Goal: Check status: Check status

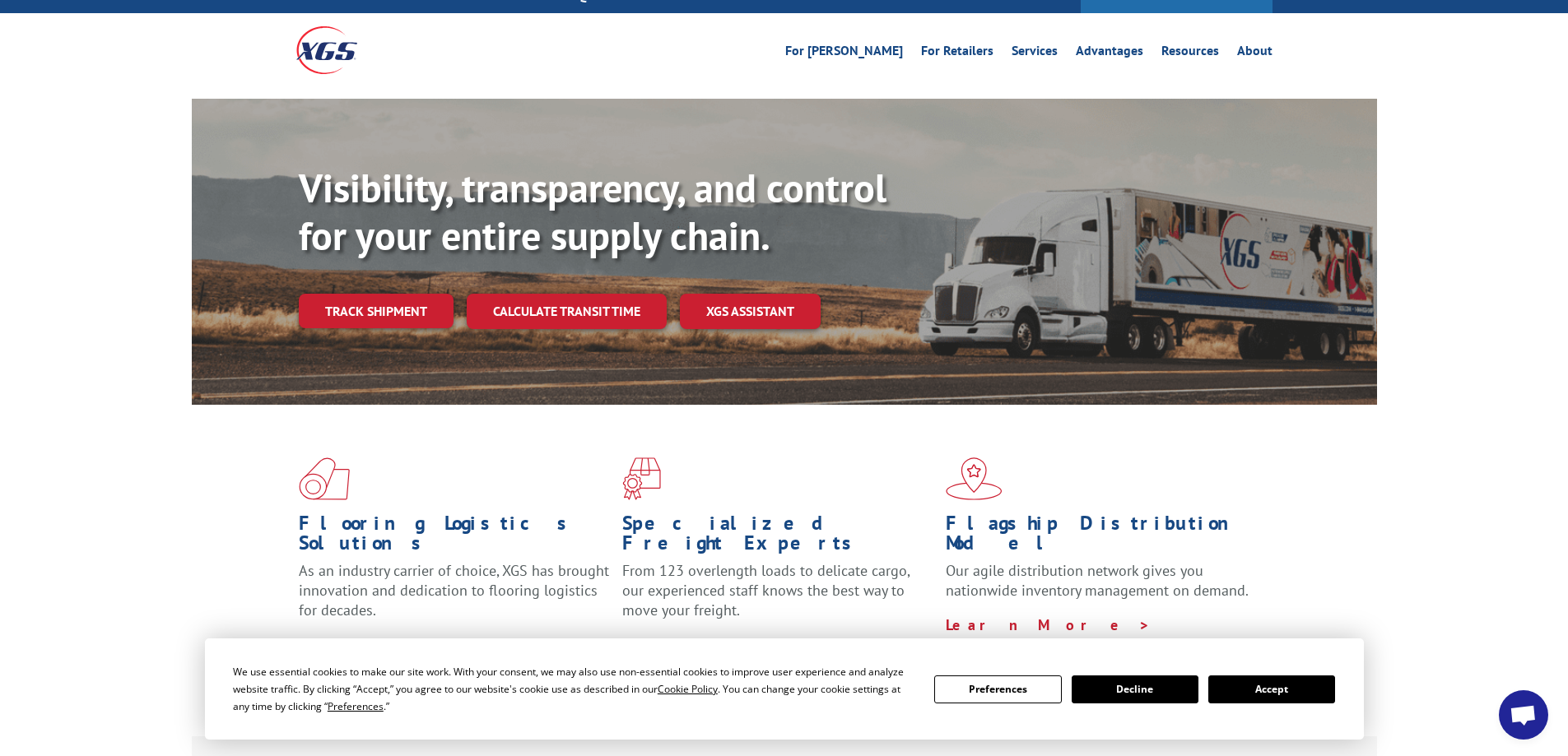
scroll to position [247, 0]
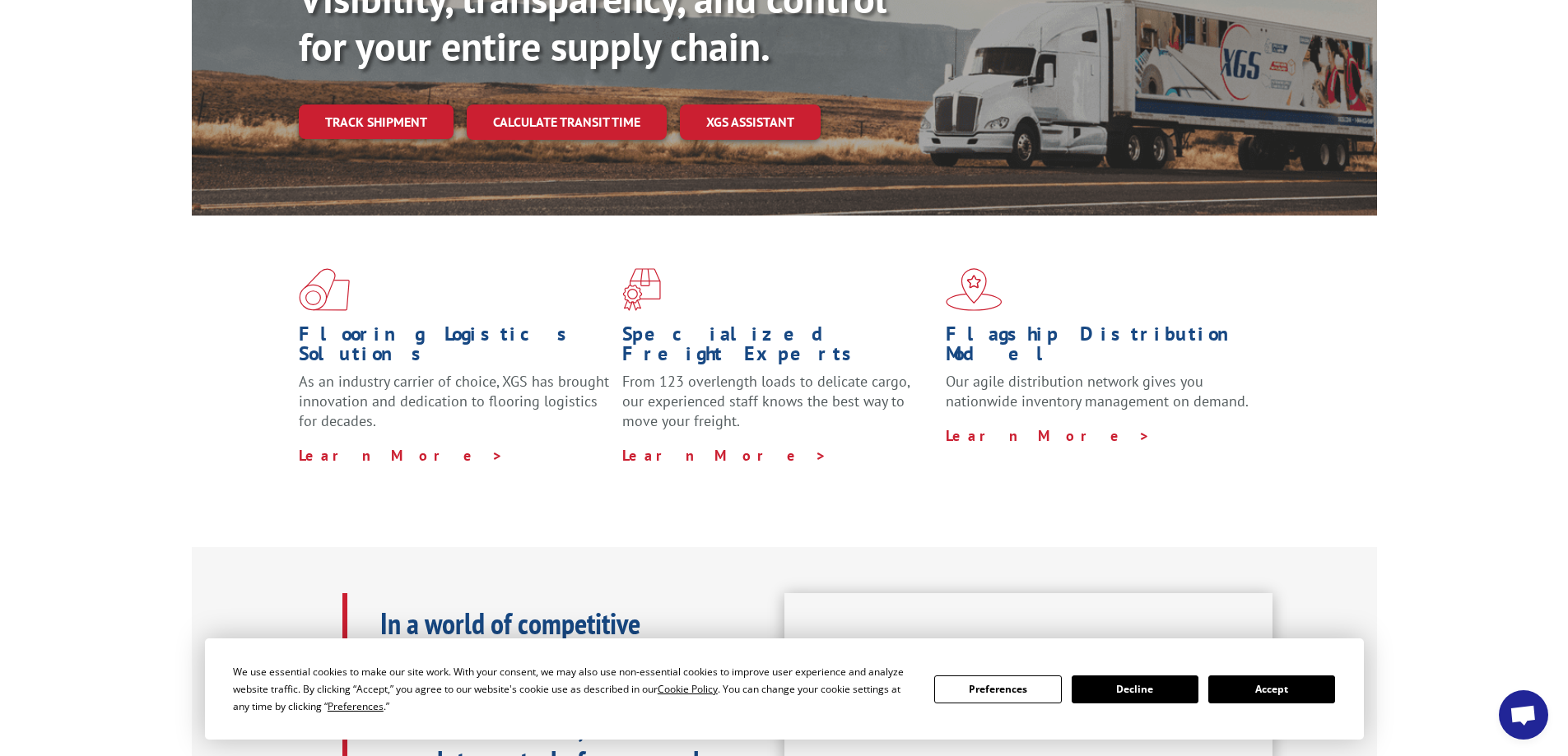
click at [1285, 686] on button "Accept" at bounding box center [1272, 689] width 127 height 28
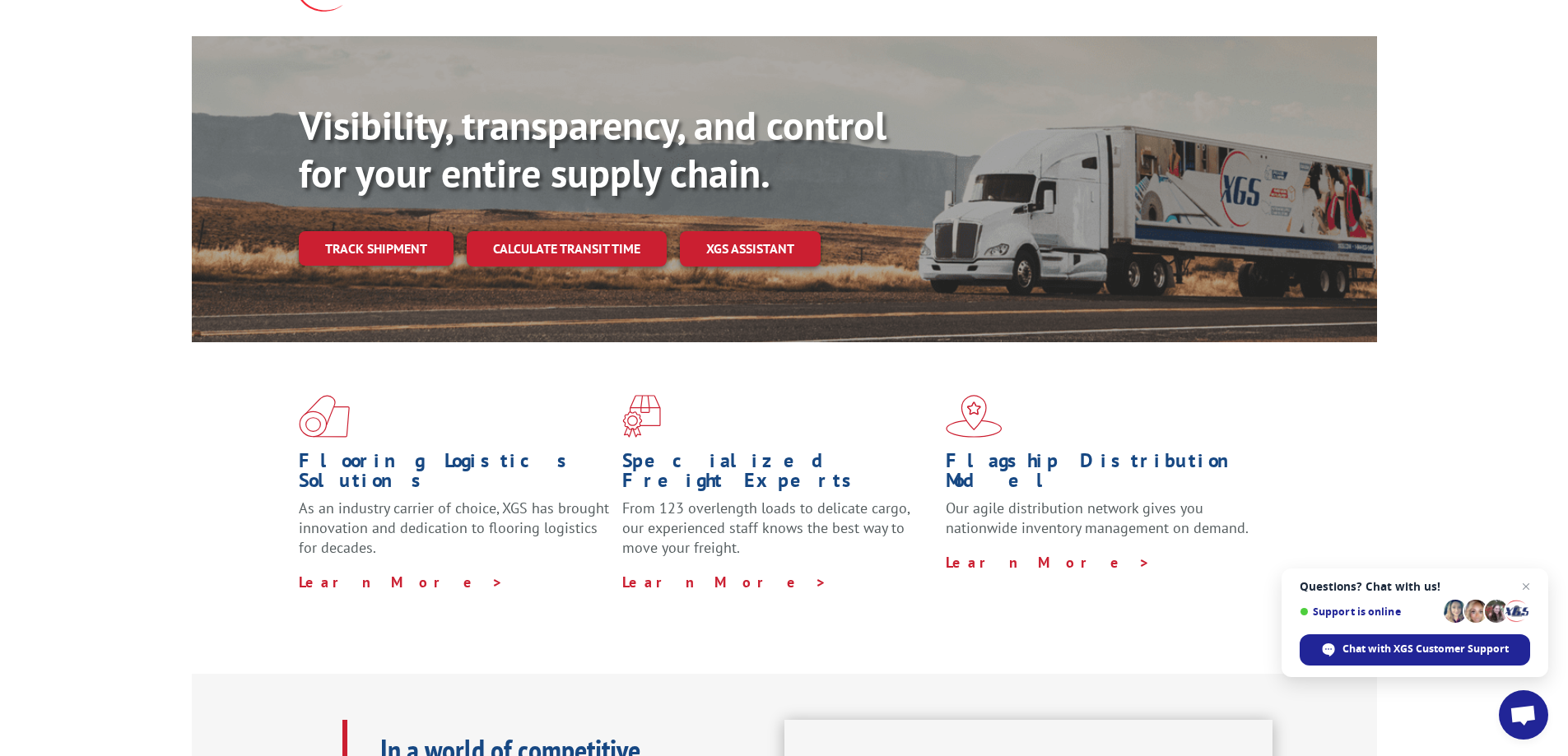
scroll to position [0, 0]
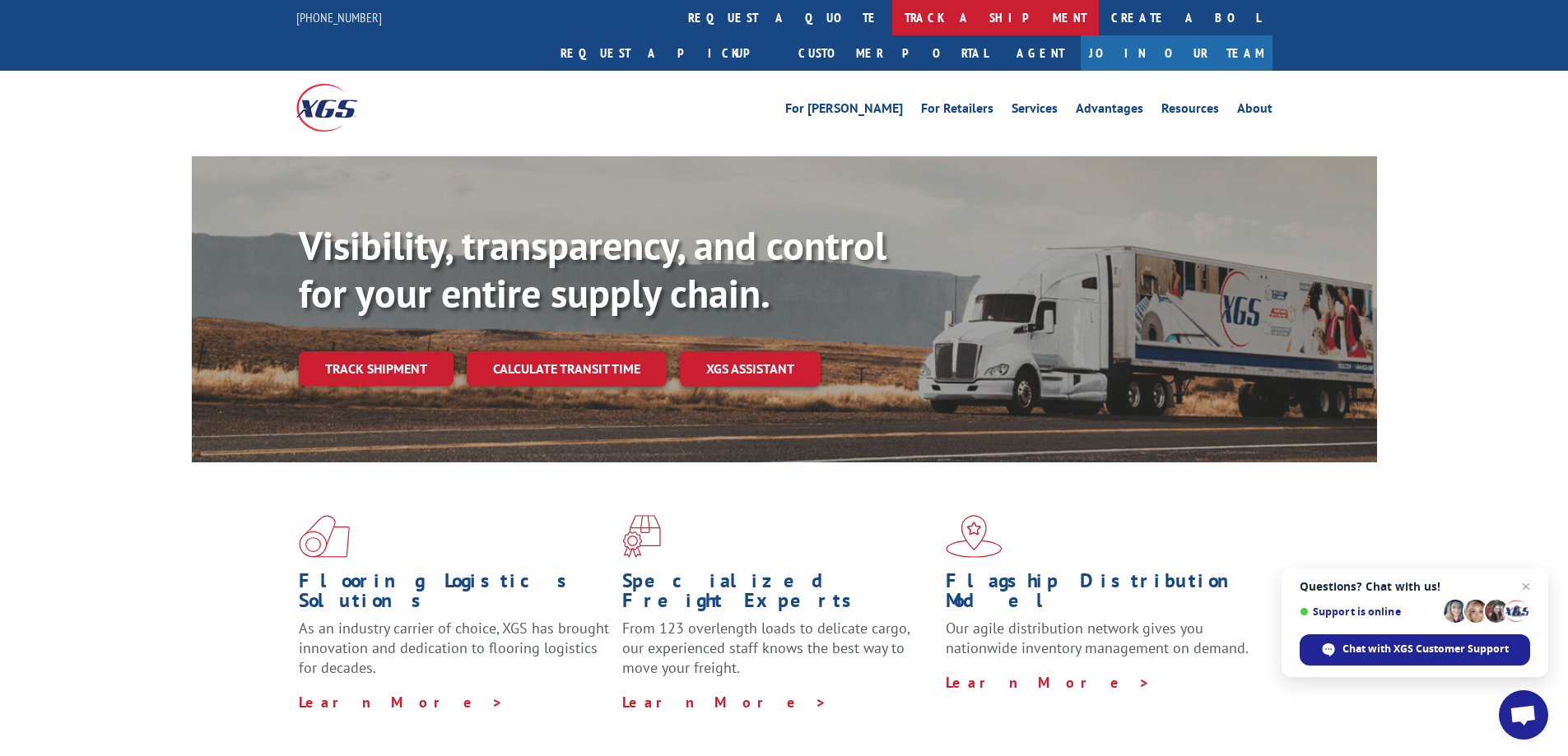
click at [893, 15] on link "track a shipment" at bounding box center [996, 17] width 206 height 36
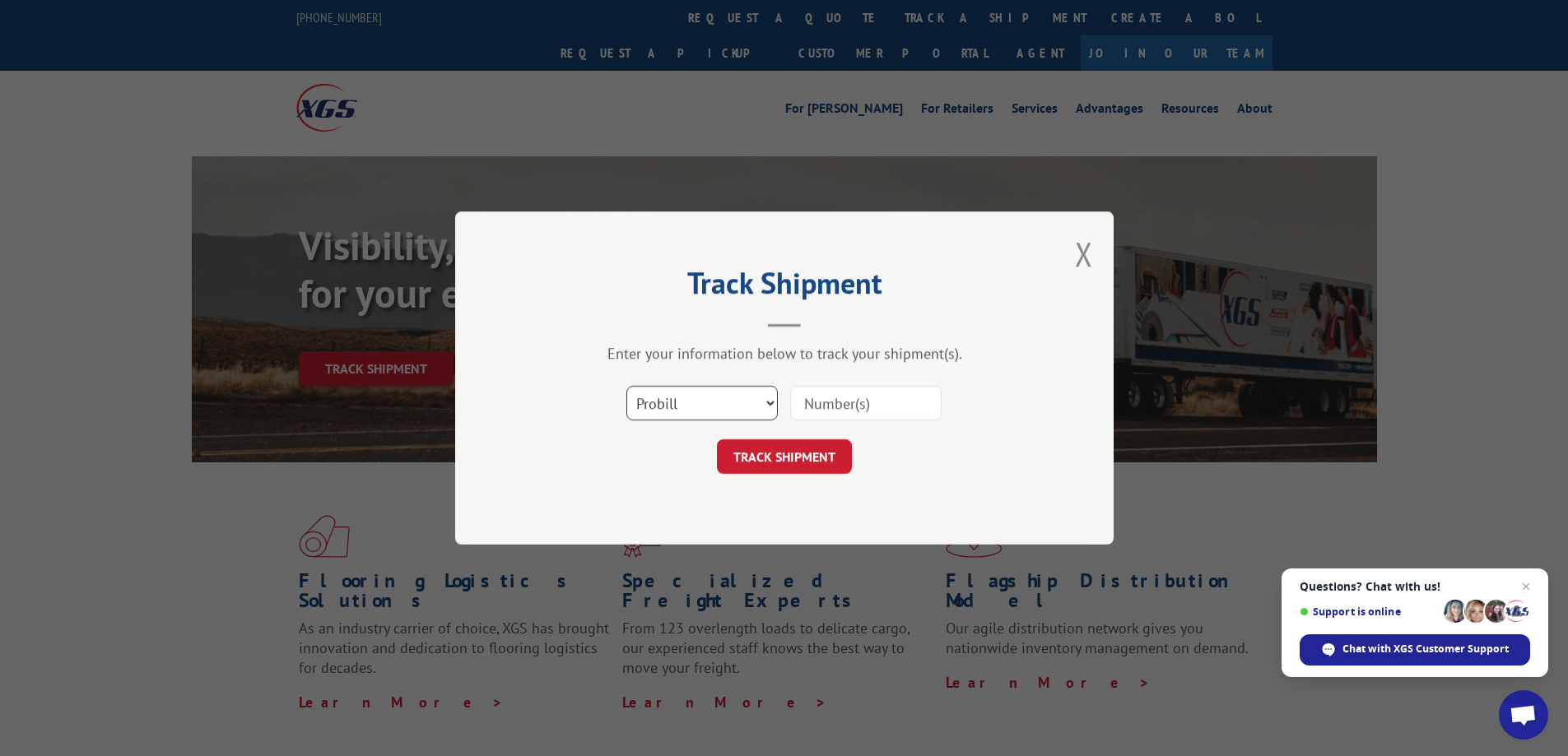
click at [768, 407] on select "Select category... Probill BOL PO" at bounding box center [702, 404] width 151 height 35
select select "bol"
click at [627, 386] on select "Select category... Probill BOL PO" at bounding box center [702, 404] width 151 height 35
click at [827, 404] on input at bounding box center [866, 404] width 151 height 35
type input "6021765"
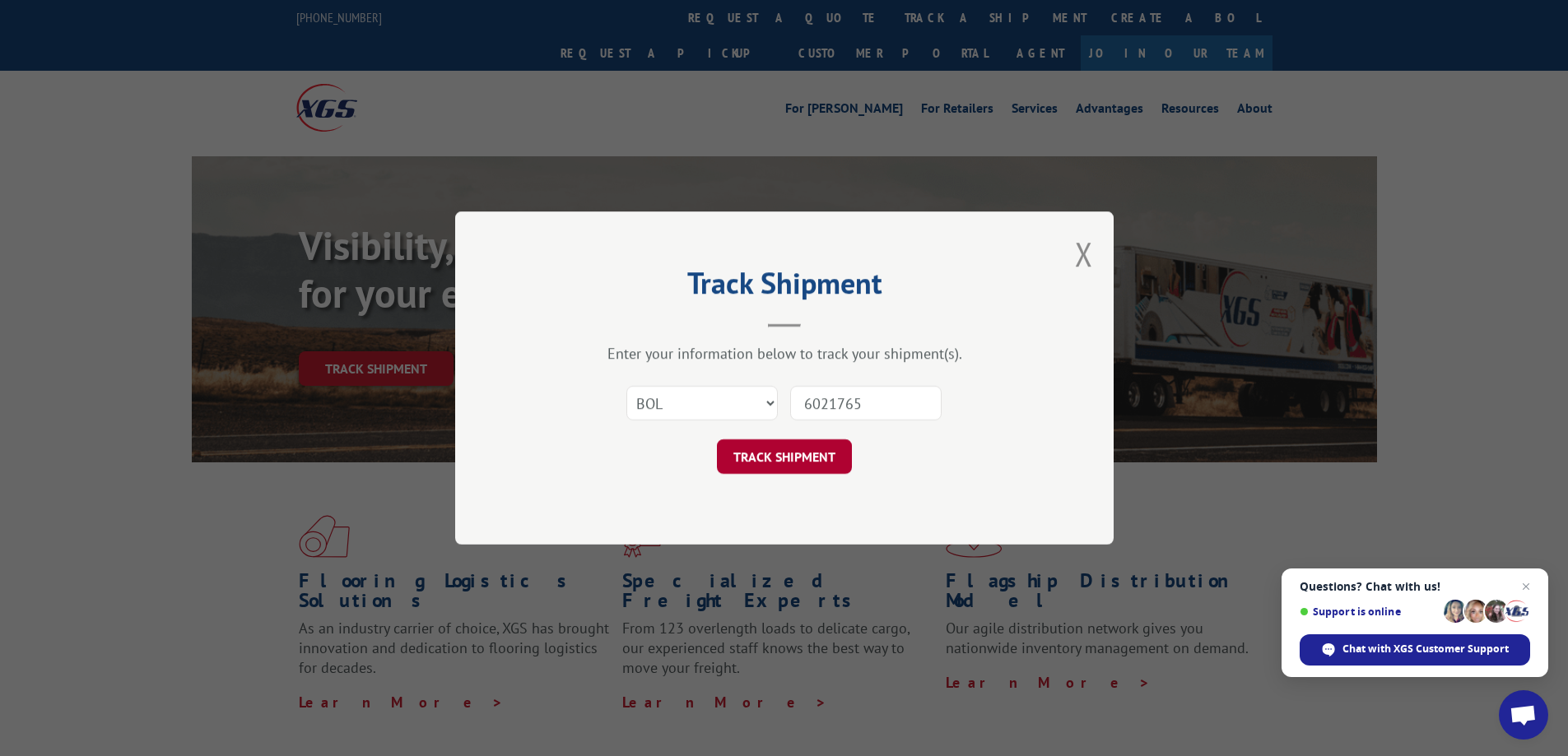
click at [822, 461] on button "TRACK SHIPMENT" at bounding box center [784, 457] width 135 height 35
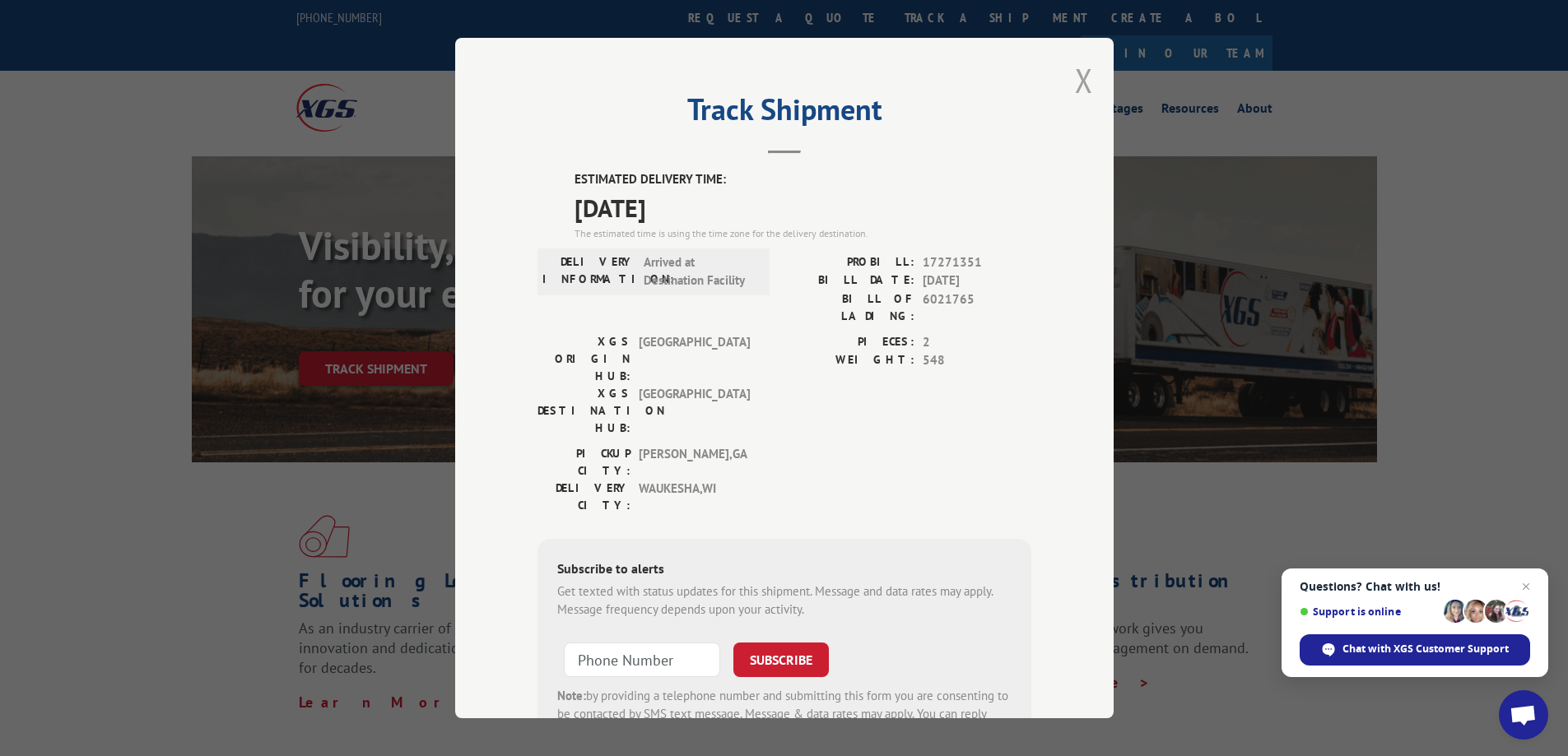
click at [1075, 86] on button "Close modal" at bounding box center [1084, 79] width 18 height 44
